Goal: Check status: Check status

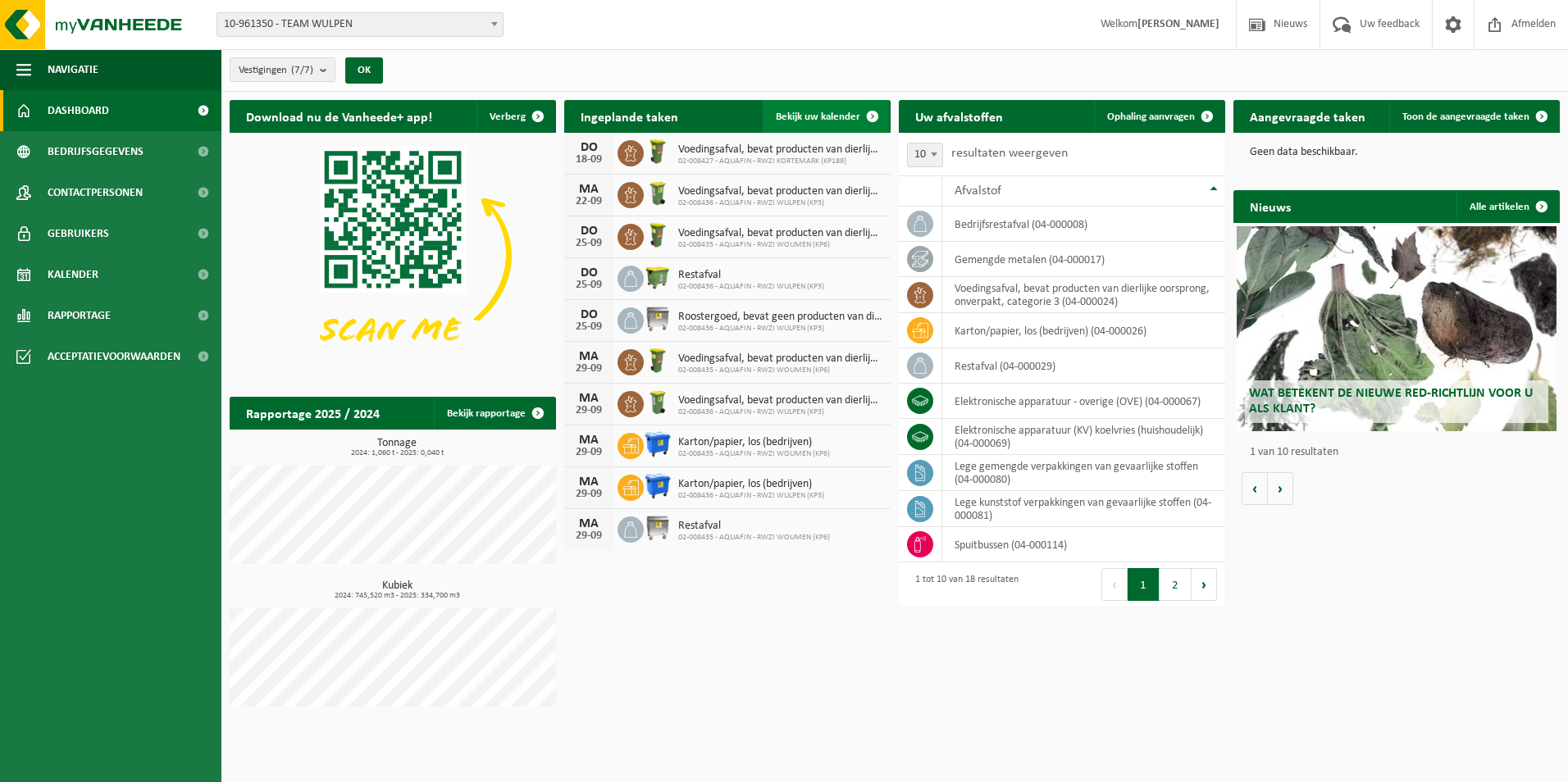
click at [850, 116] on span "Bekijk uw kalender" at bounding box center [818, 117] width 85 height 11
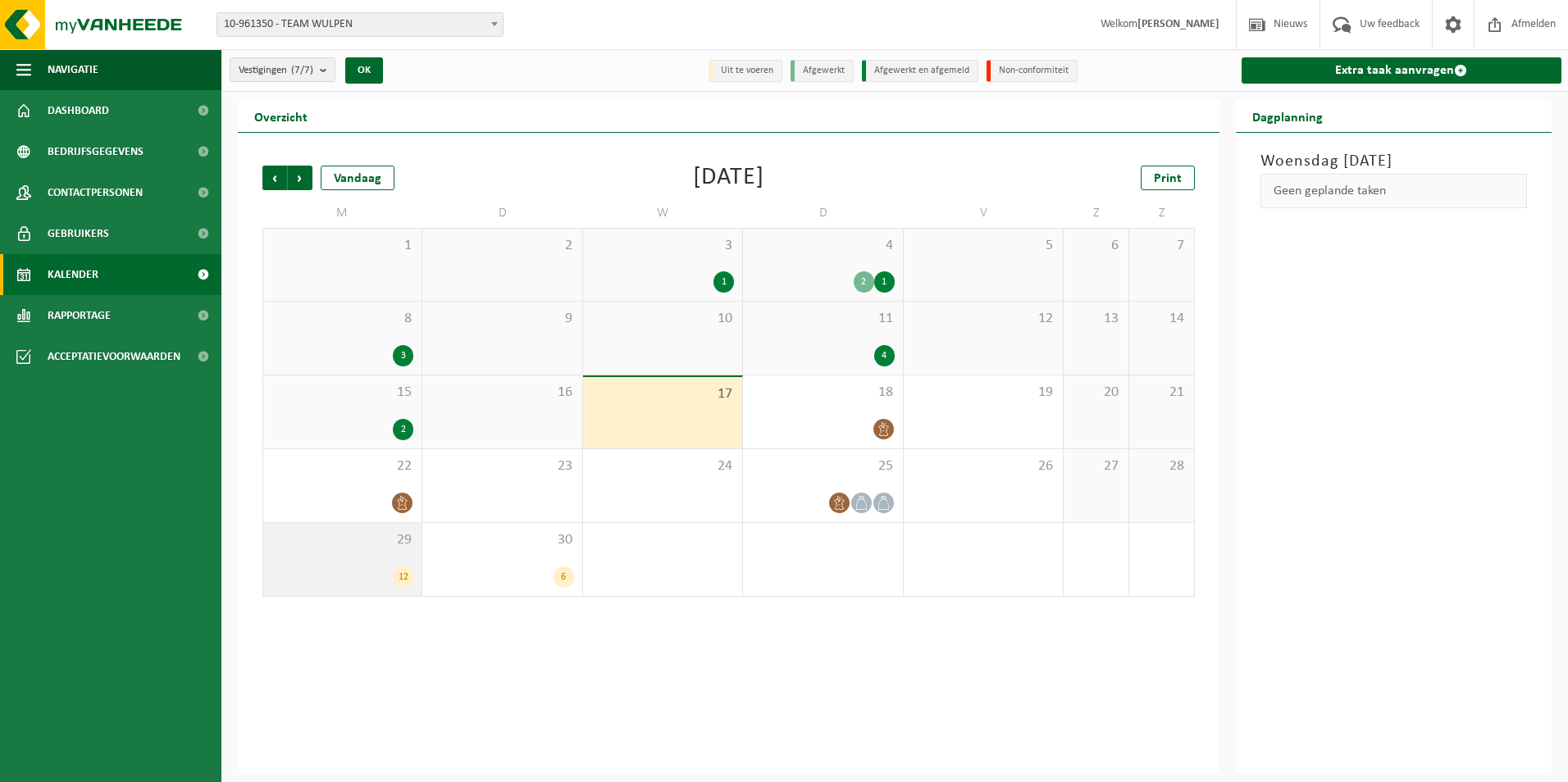
click at [393, 586] on div "12" at bounding box center [342, 577] width 141 height 21
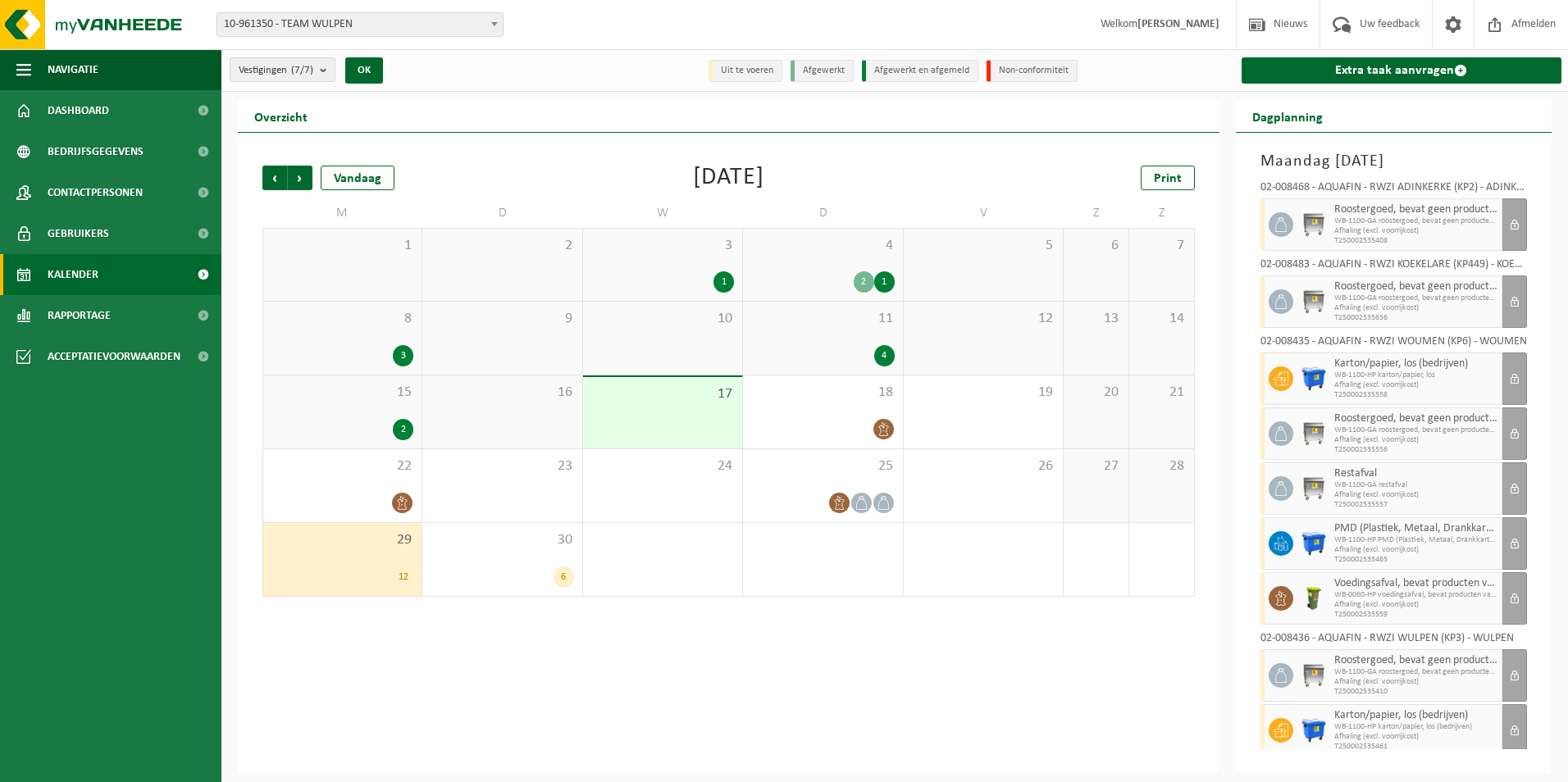
click at [927, 739] on div "Vorige Volgende Vandaag [DATE] Print M D W D V Z Z 1 2 3 1 4 2 1 5 6 7 8 3 9 10…" at bounding box center [728, 453] width 982 height 641
